Goal: Information Seeking & Learning: Learn about a topic

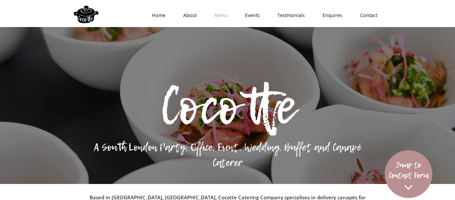
click at [218, 11] on link "Menu" at bounding box center [219, 15] width 31 height 20
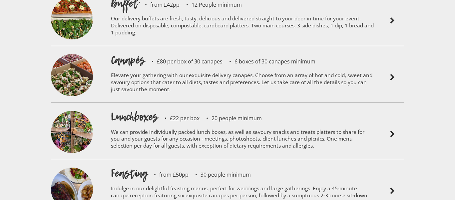
scroll to position [1476, 0]
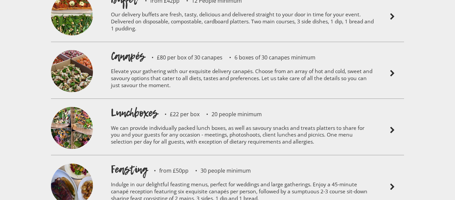
click at [249, 111] on p "20 people minimum" at bounding box center [231, 113] width 62 height 5
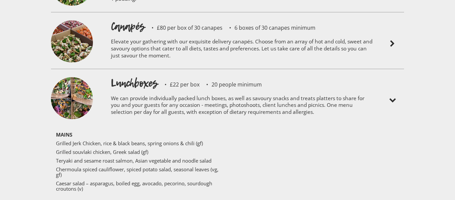
scroll to position [1507, 0]
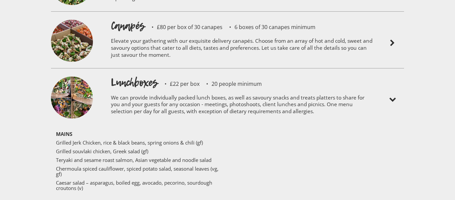
click at [260, 93] on p "We can provide individually packed lunch boxes, as well as savoury snacks and t…" at bounding box center [242, 106] width 263 height 32
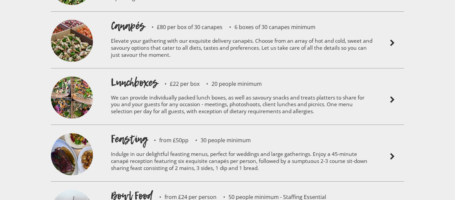
click at [260, 93] on p "We can provide individually packed lunch boxes, as well as savoury snacks and t…" at bounding box center [242, 106] width 263 height 32
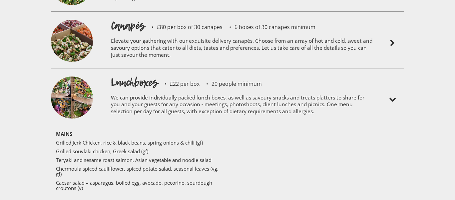
click at [260, 93] on p "We can provide individually packed lunch boxes, as well as savoury snacks and t…" at bounding box center [242, 106] width 263 height 32
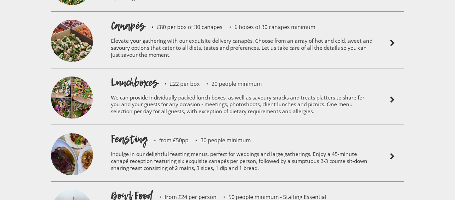
click at [249, 33] on p "Elevate your gathering with our exquisite delivery canapés. Choose from an arra…" at bounding box center [242, 49] width 263 height 32
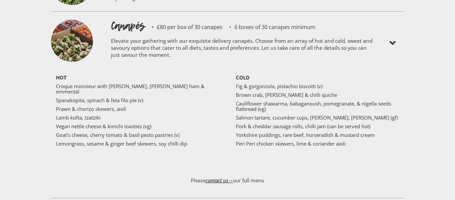
click at [249, 33] on p "Elevate your gathering with our exquisite delivery canapés. Choose from an arra…" at bounding box center [242, 49] width 263 height 32
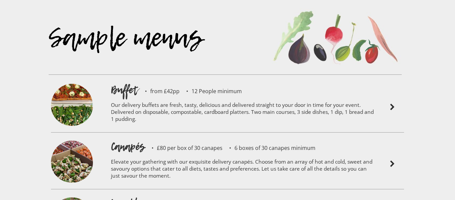
scroll to position [1386, 0]
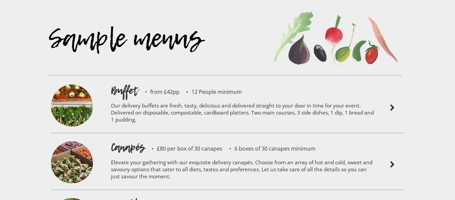
click at [255, 71] on div "Sample menus" at bounding box center [225, 47] width 353 height 93
click at [388, 83] on div at bounding box center [392, 108] width 30 height 50
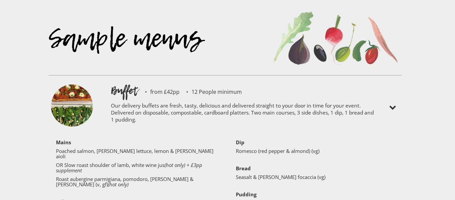
click at [388, 83] on div at bounding box center [392, 108] width 30 height 50
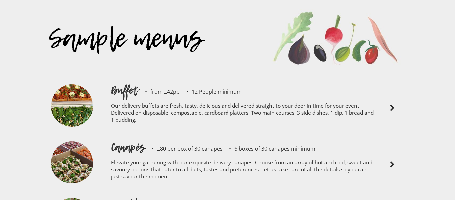
click at [388, 83] on div at bounding box center [392, 108] width 30 height 50
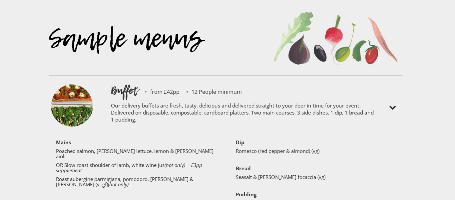
click at [388, 83] on div at bounding box center [392, 108] width 30 height 50
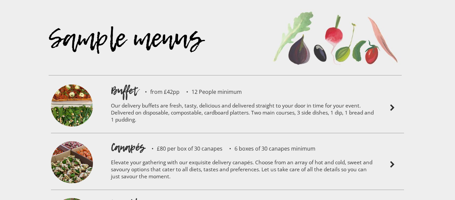
click at [388, 83] on div at bounding box center [392, 108] width 30 height 50
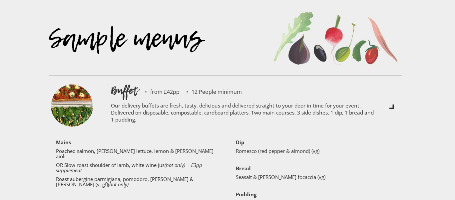
click at [388, 83] on div at bounding box center [392, 108] width 30 height 50
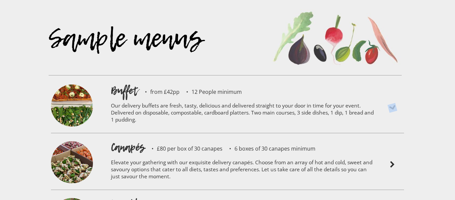
click at [388, 83] on div at bounding box center [392, 108] width 30 height 50
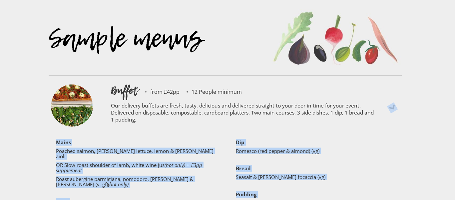
click at [388, 83] on div at bounding box center [392, 108] width 30 height 50
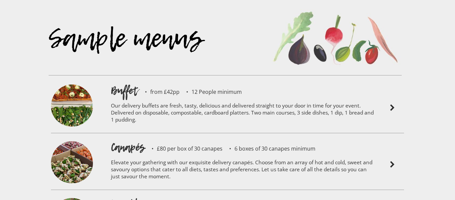
click at [388, 83] on div at bounding box center [392, 108] width 30 height 50
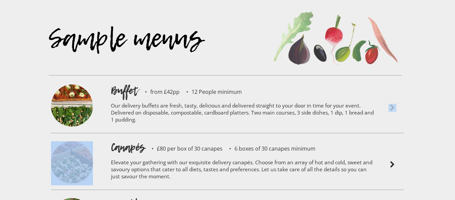
click at [388, 83] on div at bounding box center [392, 108] width 30 height 50
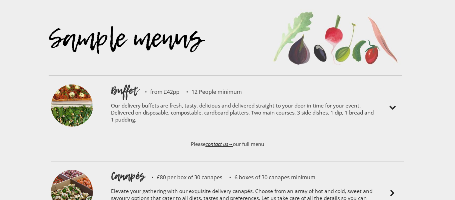
click at [388, 83] on div at bounding box center [392, 108] width 30 height 50
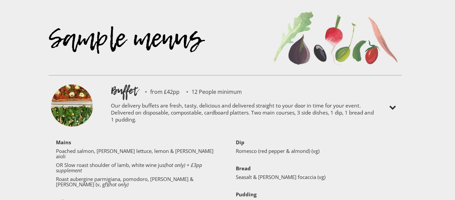
click at [388, 83] on div at bounding box center [392, 108] width 30 height 50
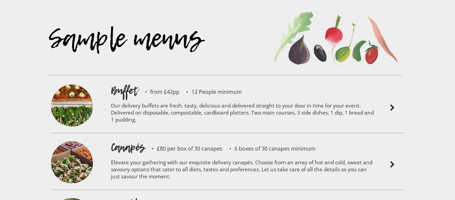
click at [388, 83] on div at bounding box center [392, 108] width 30 height 50
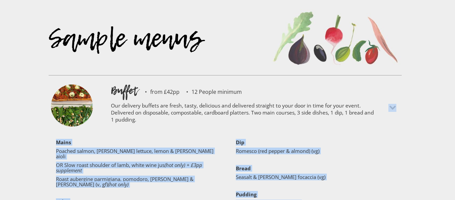
click at [388, 83] on div at bounding box center [392, 108] width 30 height 50
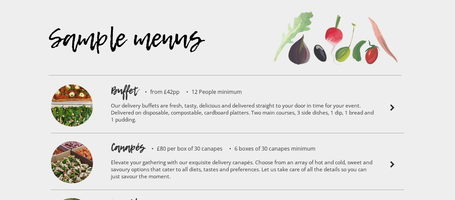
click at [388, 83] on div at bounding box center [392, 108] width 30 height 50
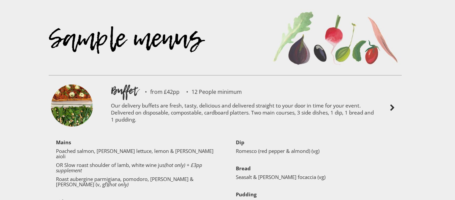
click at [388, 83] on div at bounding box center [392, 108] width 30 height 50
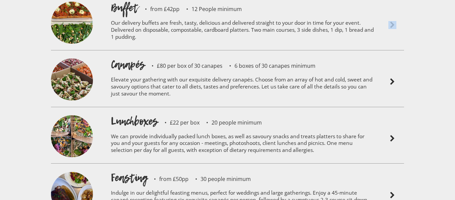
scroll to position [1473, 0]
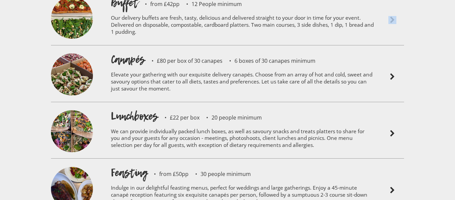
click at [411, 138] on div "Sample menus Buffet from £42pp 12 People minimum Our delivery buffets are fresh…" at bounding box center [227, 108] width 455 height 403
click at [399, 158] on div "Feasting from £50pp 30 people minimum Indulge in our delightful feasting menus,…" at bounding box center [228, 186] width 360 height 57
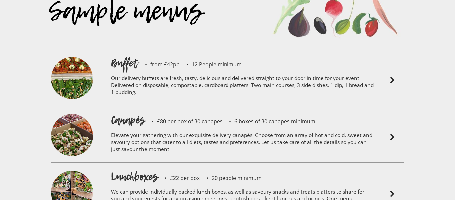
scroll to position [1412, 0]
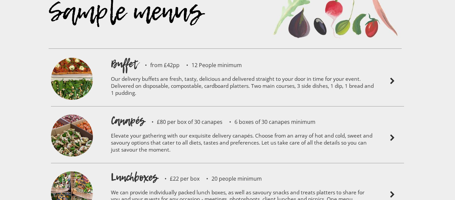
click at [158, 71] on p "Our delivery buffets are fresh, tasty, delicious and delivered straight to your…" at bounding box center [242, 87] width 263 height 32
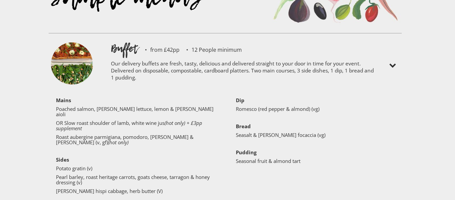
scroll to position [1429, 0]
